Goal: Task Accomplishment & Management: Manage account settings

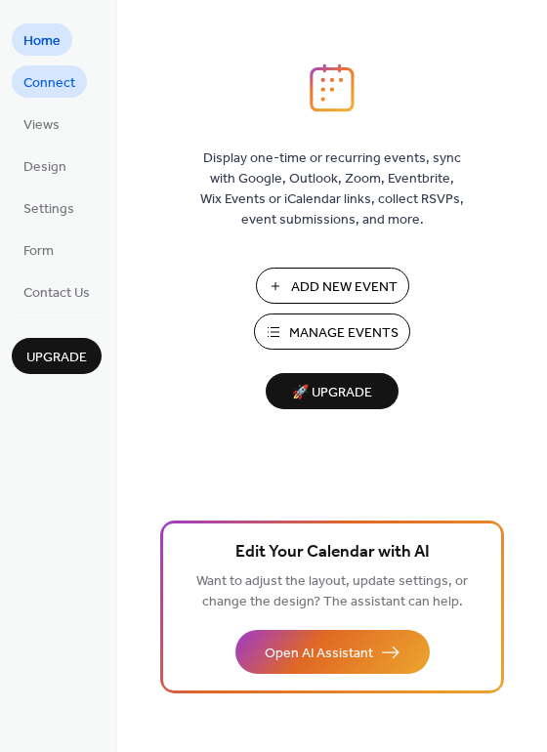
click at [75, 93] on link "Connect" at bounding box center [49, 81] width 75 height 32
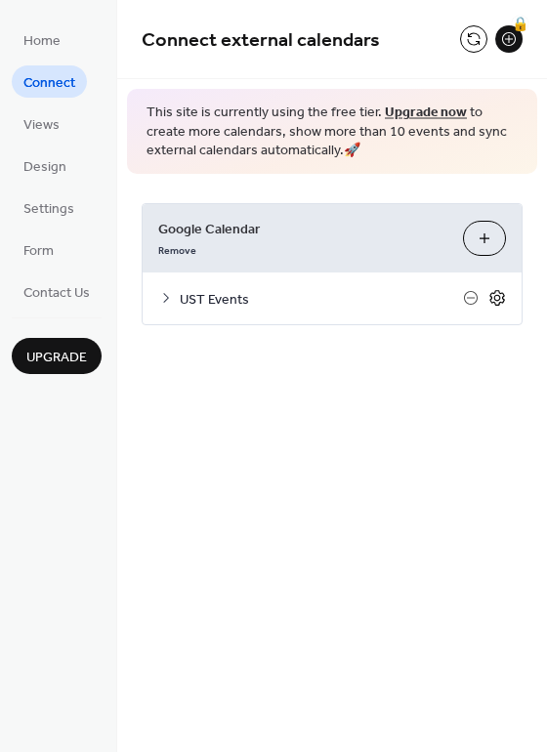
click at [499, 295] on icon at bounding box center [497, 298] width 7 height 7
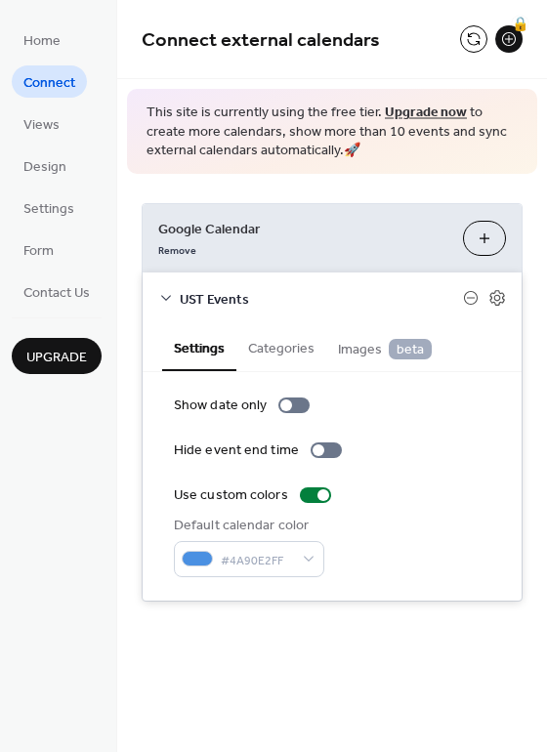
click at [282, 354] on button "Categories" at bounding box center [281, 346] width 90 height 45
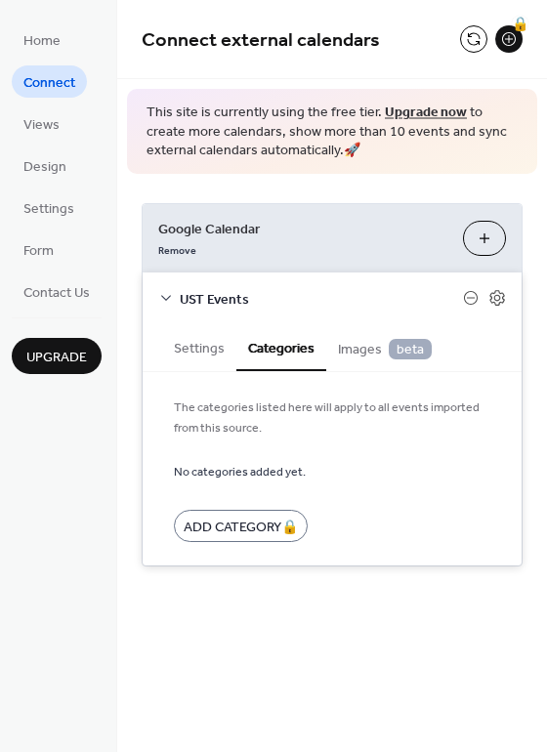
click at [346, 354] on span "Images beta" at bounding box center [385, 349] width 94 height 21
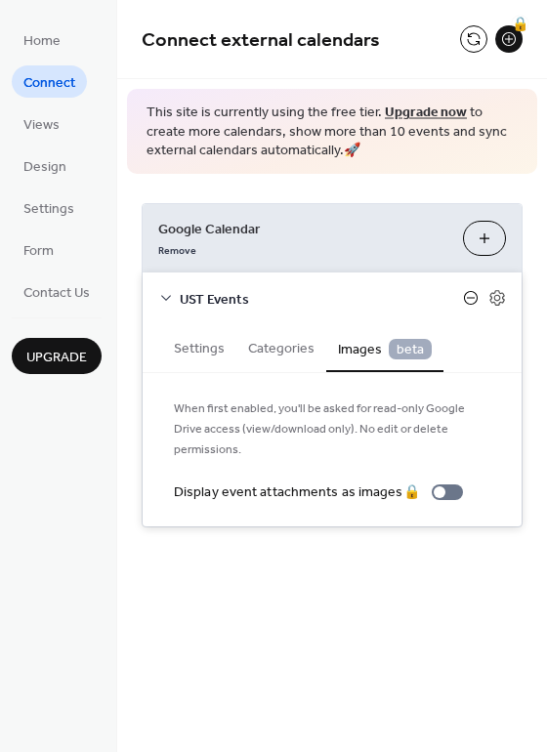
click at [463, 293] on icon at bounding box center [471, 298] width 16 height 16
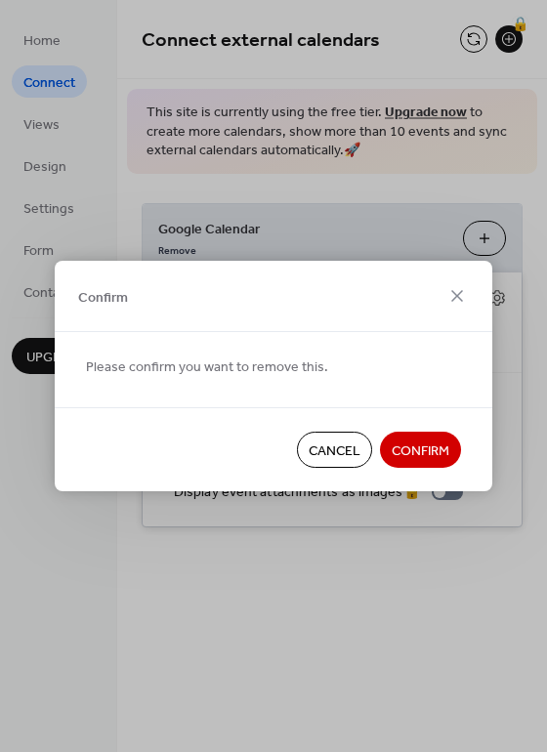
click at [346, 441] on span "Cancel" at bounding box center [335, 451] width 52 height 21
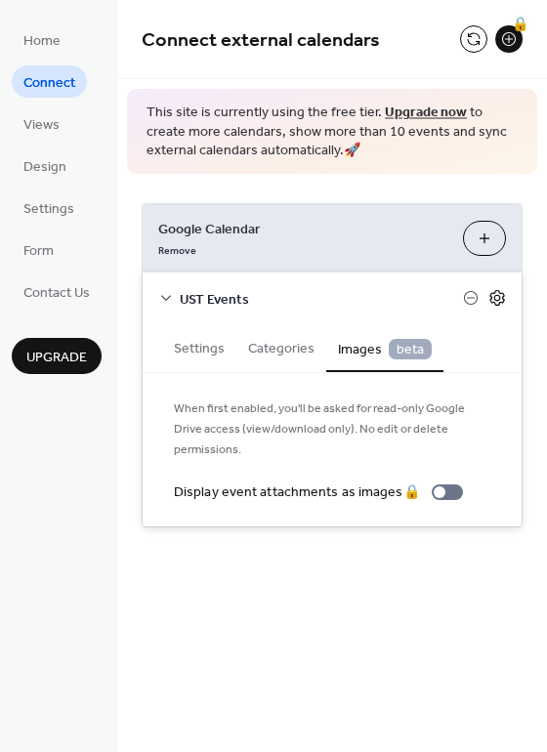
click at [494, 306] on icon at bounding box center [497, 298] width 18 height 18
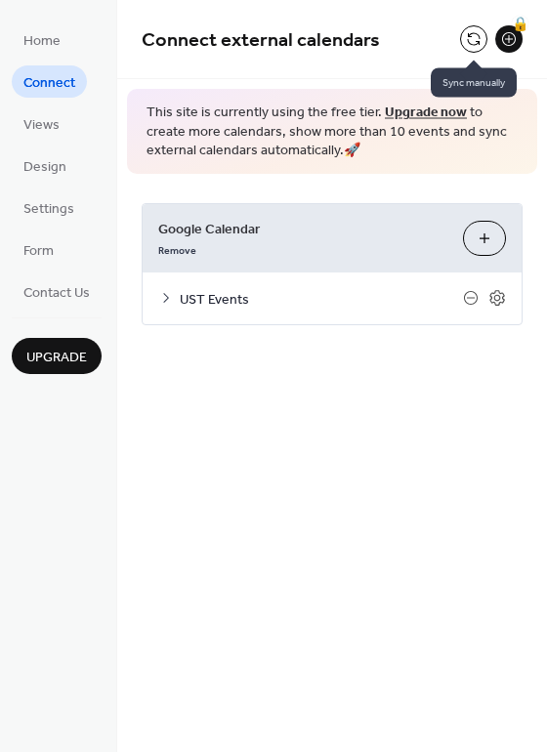
click at [470, 41] on button at bounding box center [473, 38] width 27 height 27
